Goal: Information Seeking & Learning: Learn about a topic

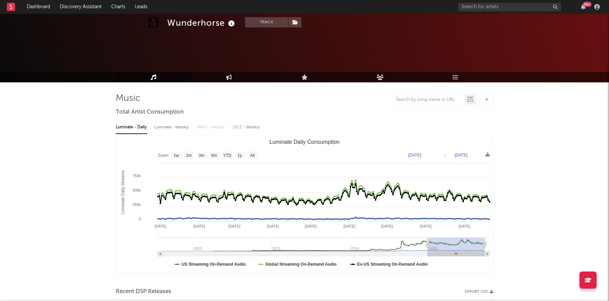
select select "1y"
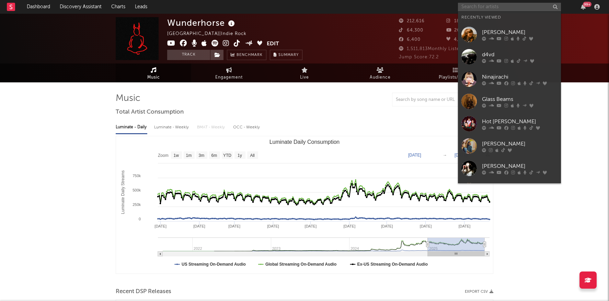
click at [497, 6] on input "text" at bounding box center [509, 7] width 103 height 9
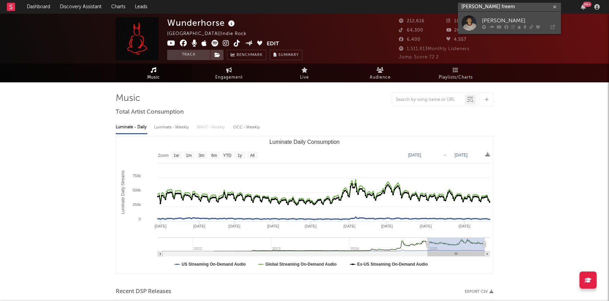
type input "hudson freem"
click at [498, 18] on div "[PERSON_NAME]" at bounding box center [520, 20] width 76 height 8
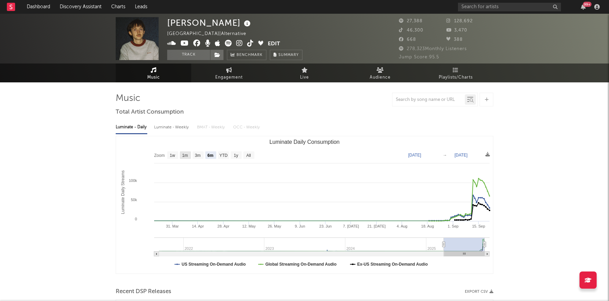
click at [184, 156] on text "1m" at bounding box center [185, 155] width 6 height 5
select select "1m"
type input "[DATE]"
